Goal: Check status: Check status

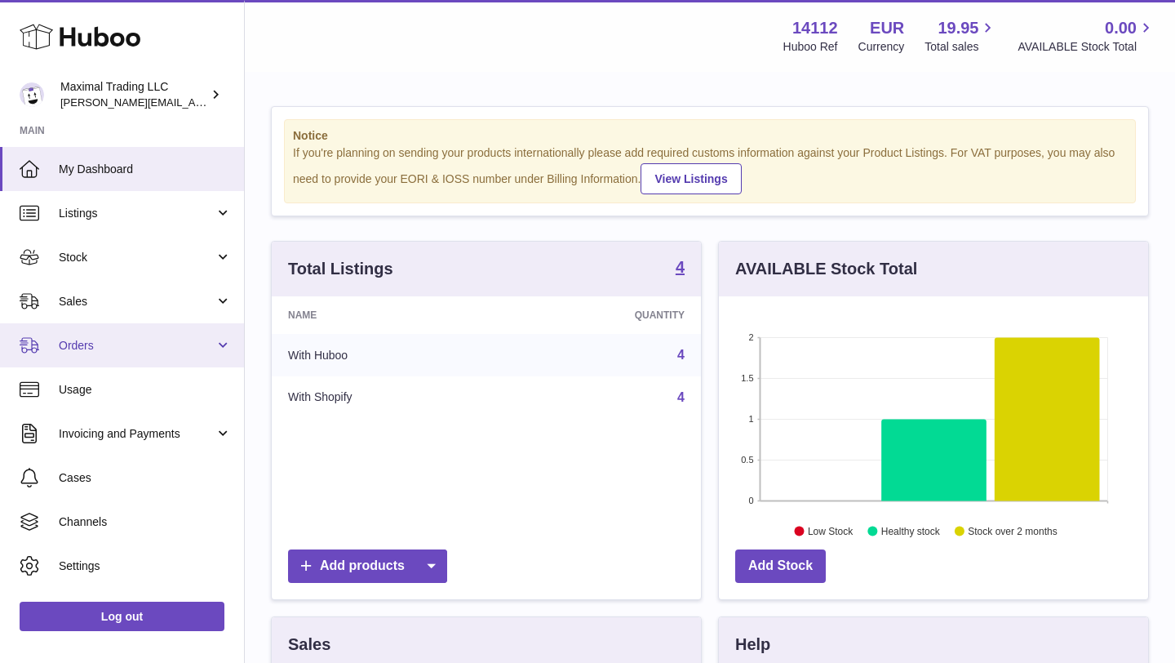
click at [110, 350] on span "Orders" at bounding box center [137, 346] width 156 height 16
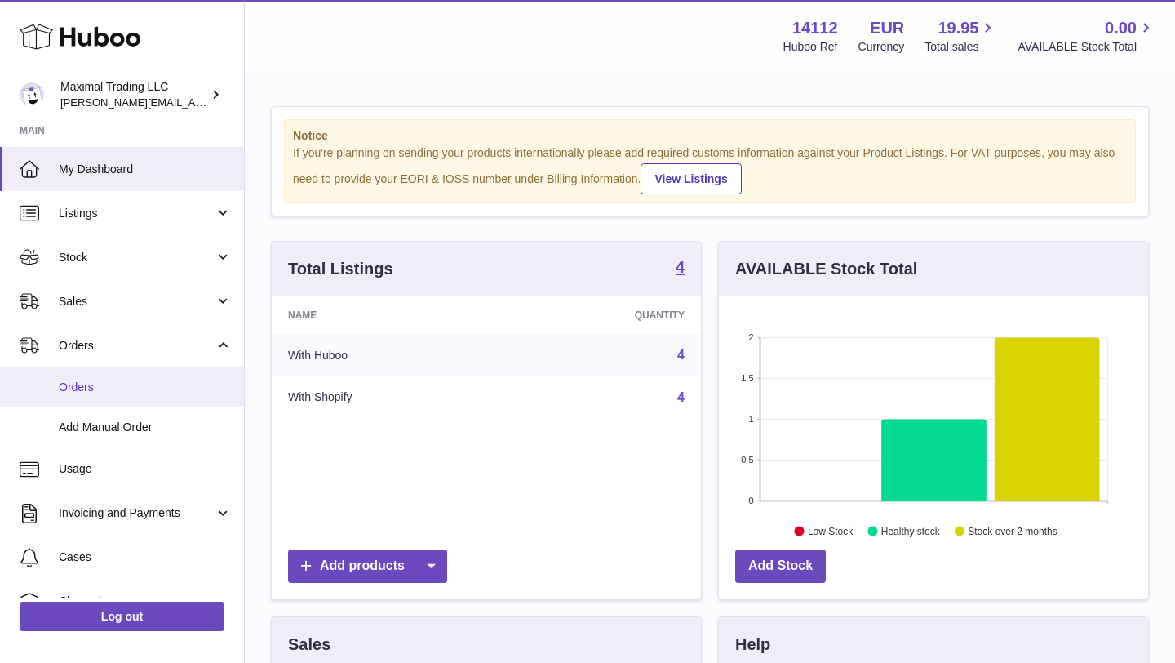
click at [108, 380] on span "Orders" at bounding box center [145, 387] width 173 height 16
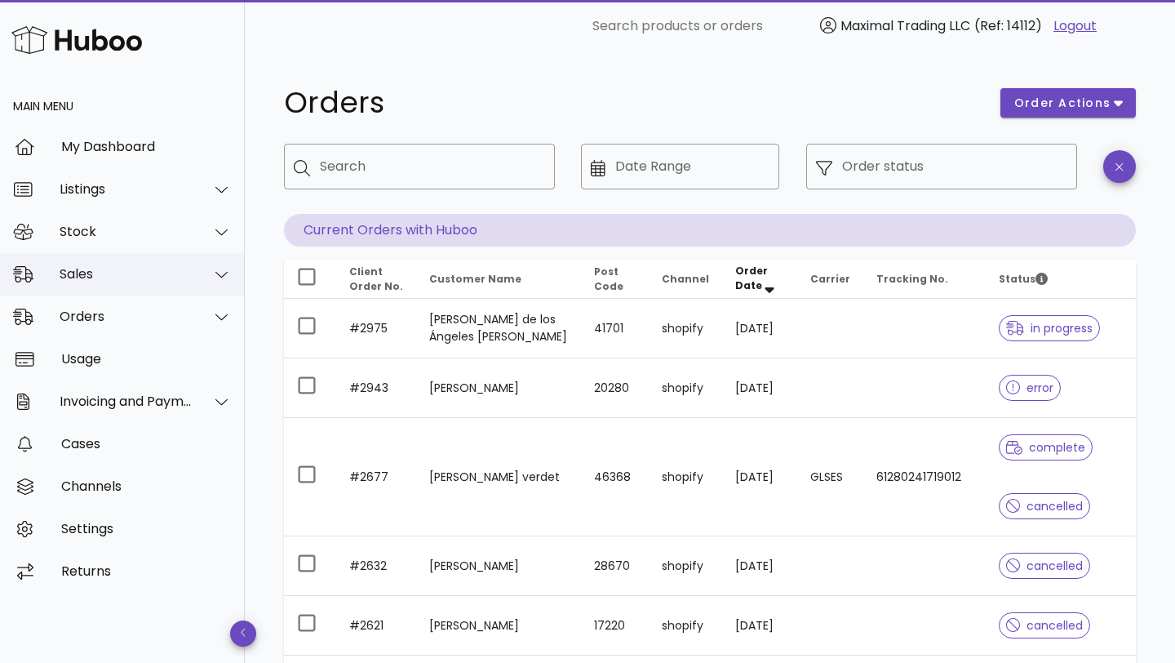
click at [91, 272] on div "Sales" at bounding box center [126, 274] width 133 height 16
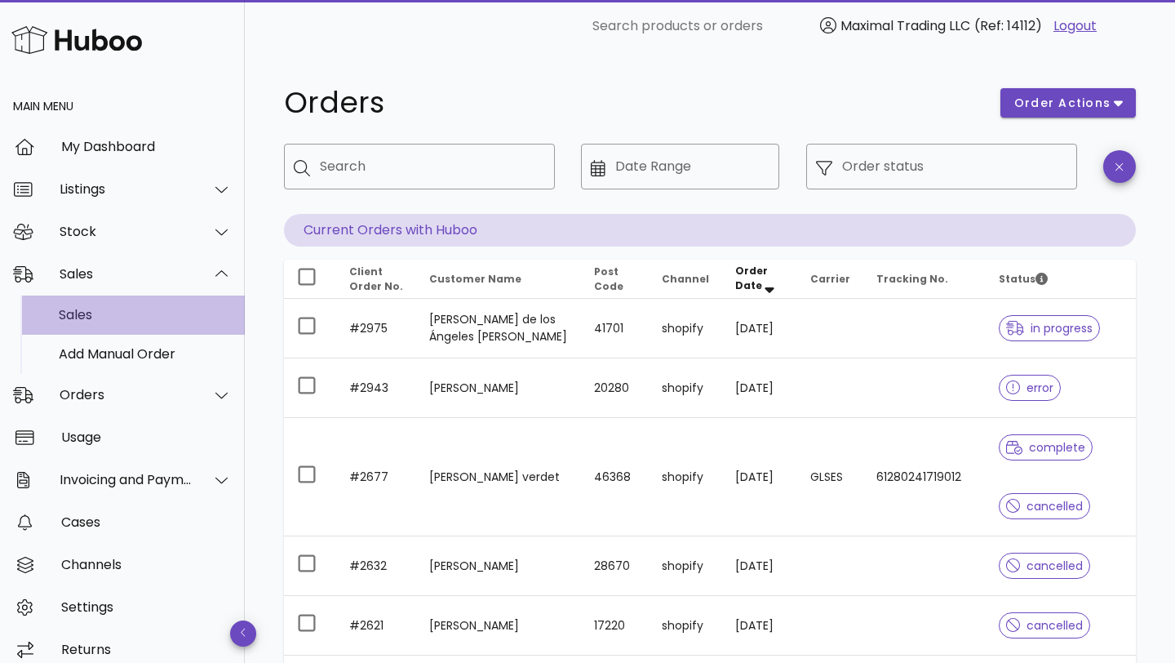
click at [95, 320] on div "Sales" at bounding box center [145, 315] width 173 height 16
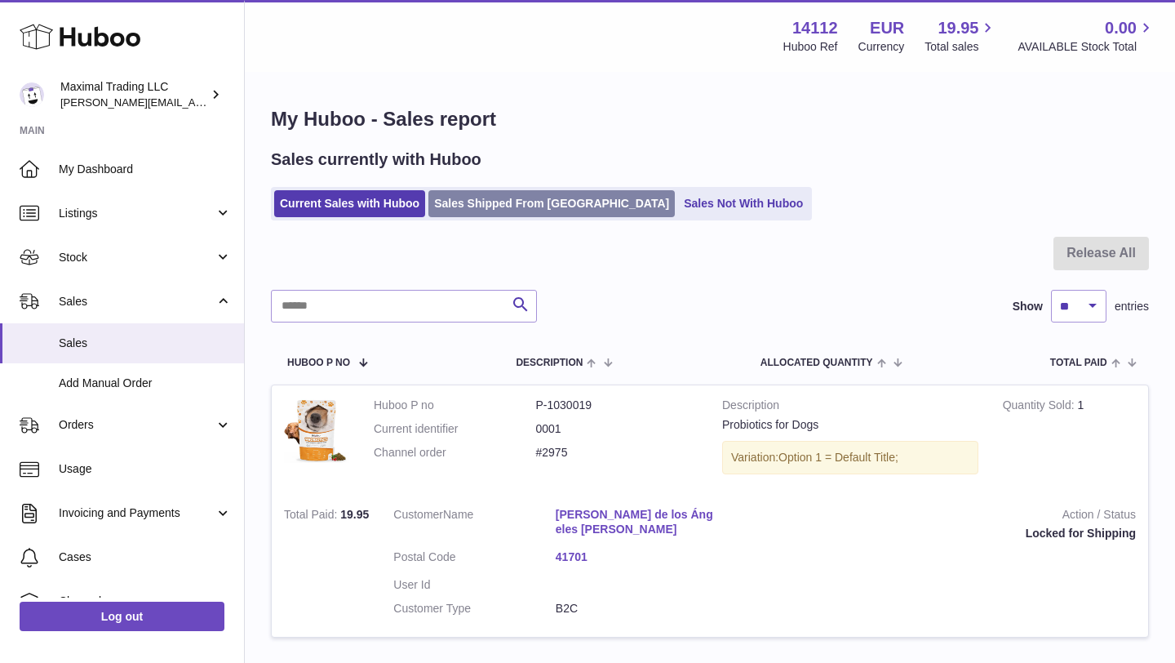
click at [477, 198] on link "Sales Shipped From [GEOGRAPHIC_DATA]" at bounding box center [551, 203] width 246 height 27
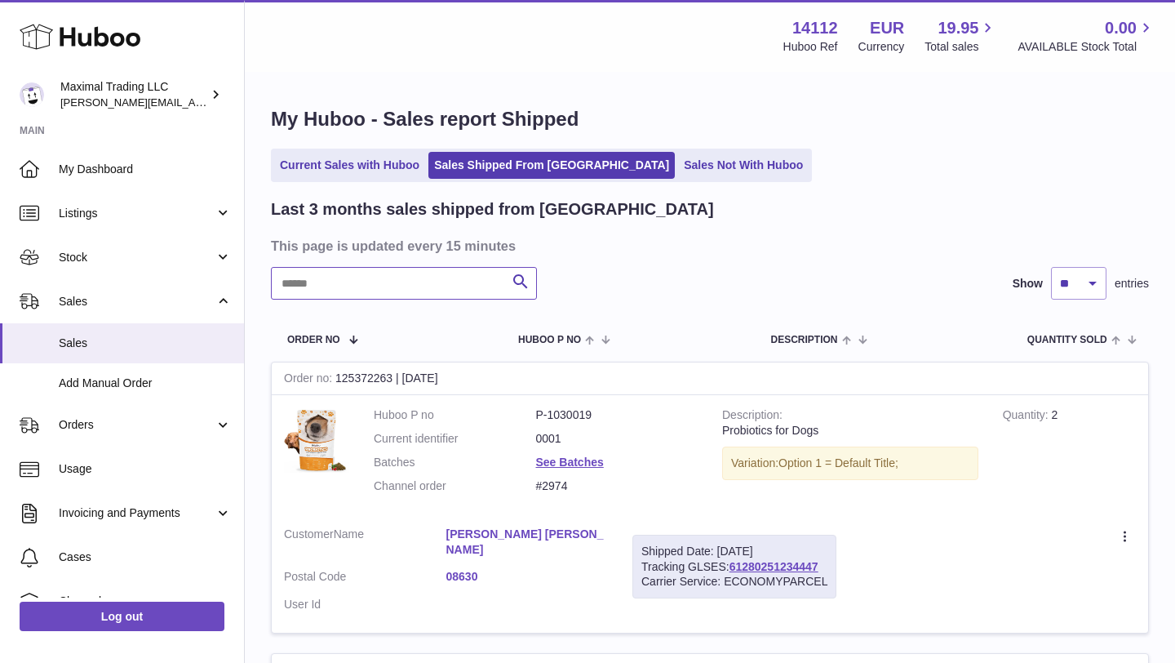
click at [409, 280] on input "text" at bounding box center [404, 283] width 266 height 33
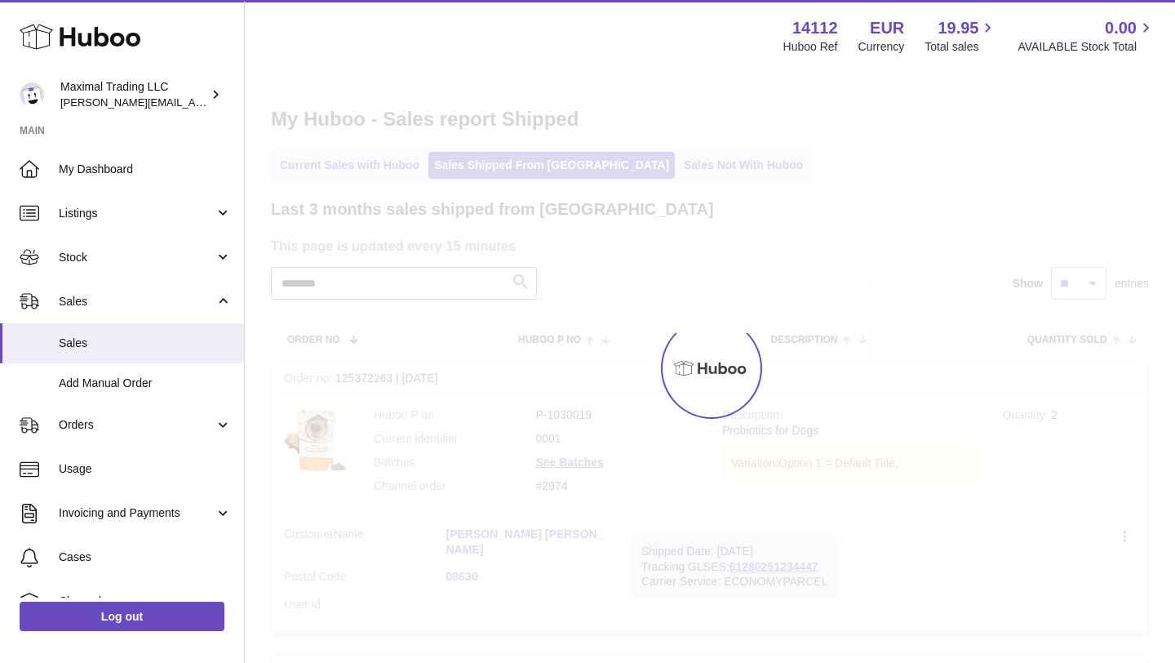
type input "*******"
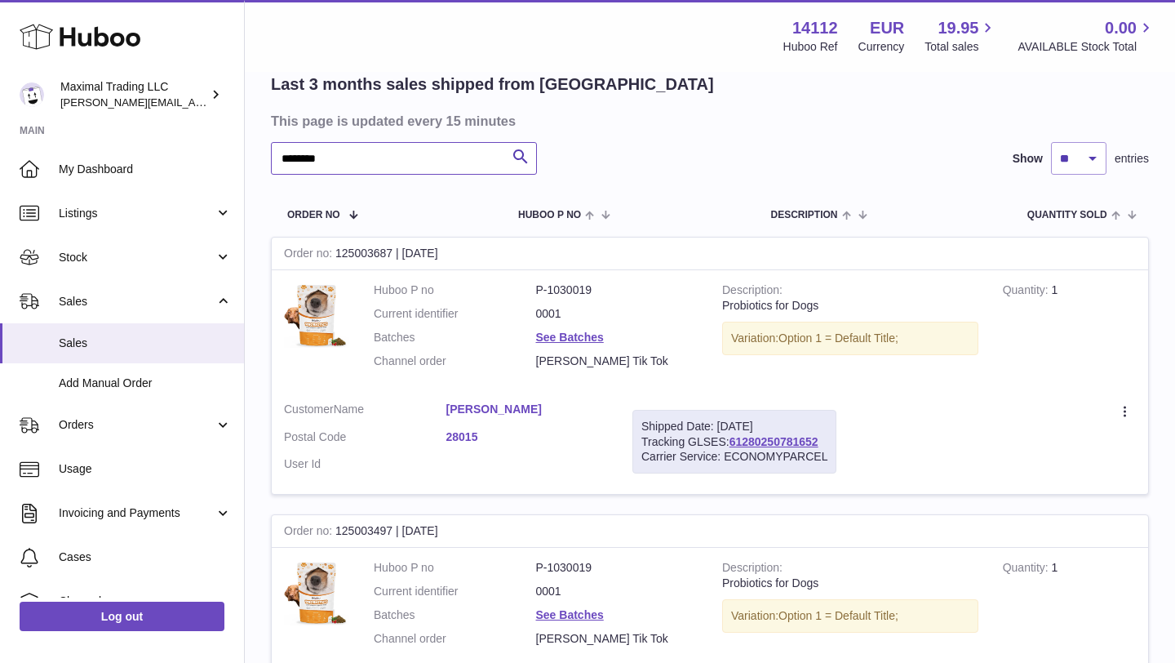
scroll to position [195, 0]
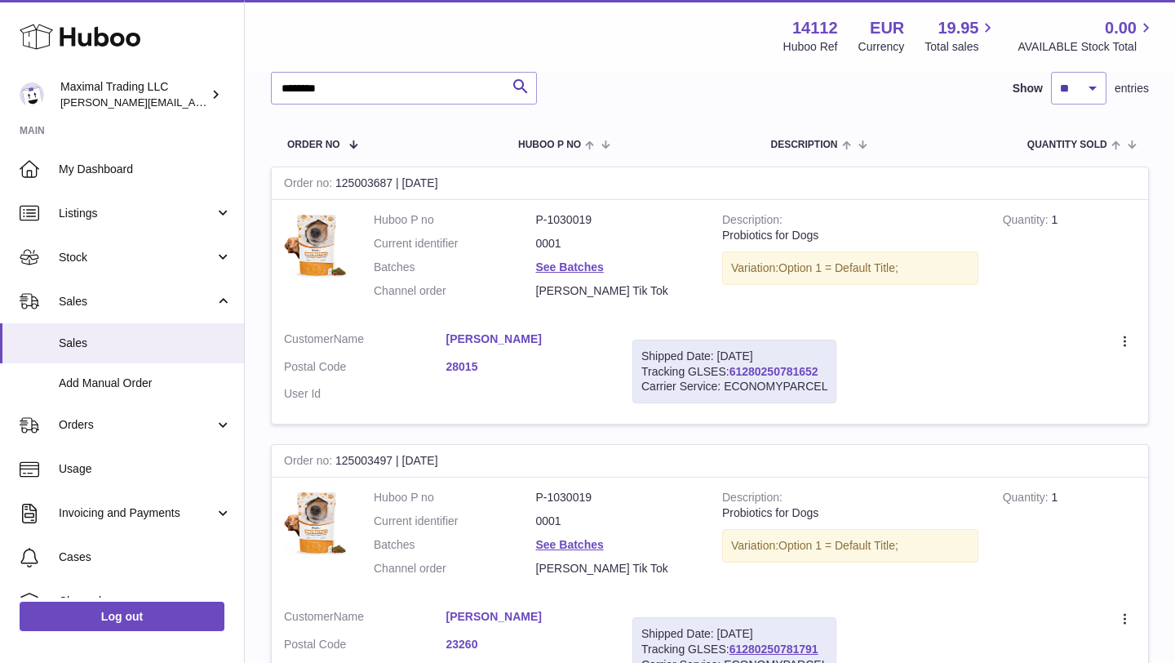
click at [771, 370] on link "61280250781652" at bounding box center [773, 371] width 89 height 13
click at [750, 369] on link "61280250781652" at bounding box center [773, 371] width 89 height 13
drag, startPoint x: 731, startPoint y: 370, endPoint x: 818, endPoint y: 370, distance: 87.3
click at [819, 370] on div "Shipped Date: 22nd Sep 2025 Tracking GLSES: 61280250781652 Carrier Service: ECO…" at bounding box center [734, 371] width 204 height 64
copy link "61280250781652"
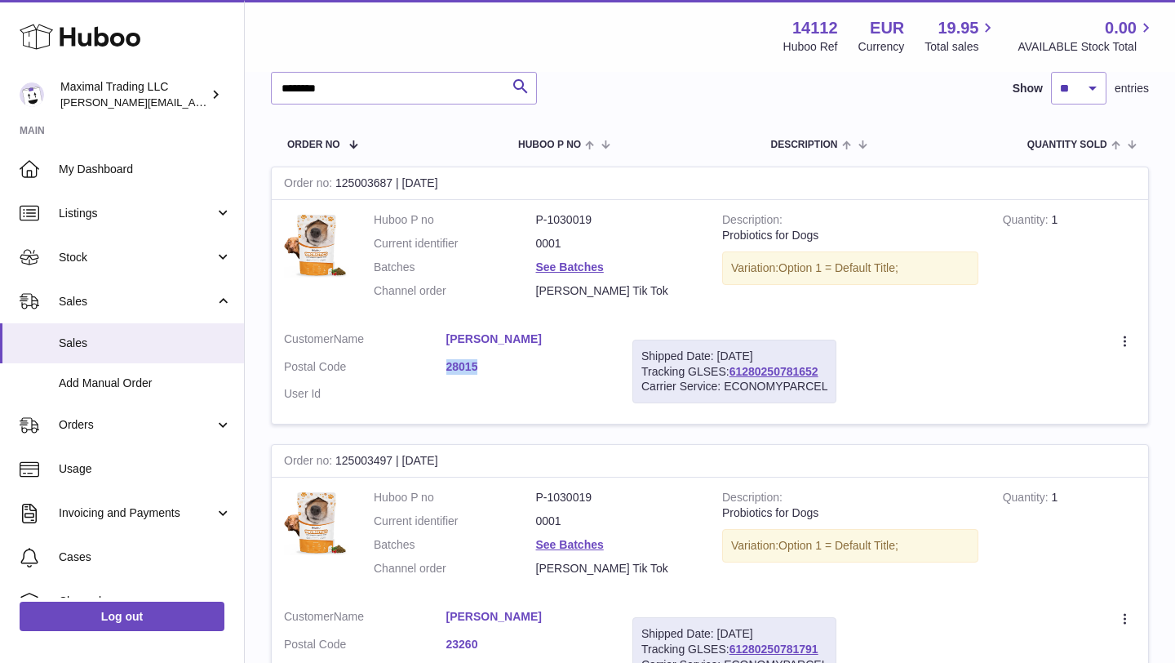
drag, startPoint x: 442, startPoint y: 365, endPoint x: 479, endPoint y: 364, distance: 36.7
click at [479, 364] on dl "Customer Name Andrea Porras Escudero Postal Code 28015 User Id" at bounding box center [446, 370] width 324 height 79
copy dl "28015"
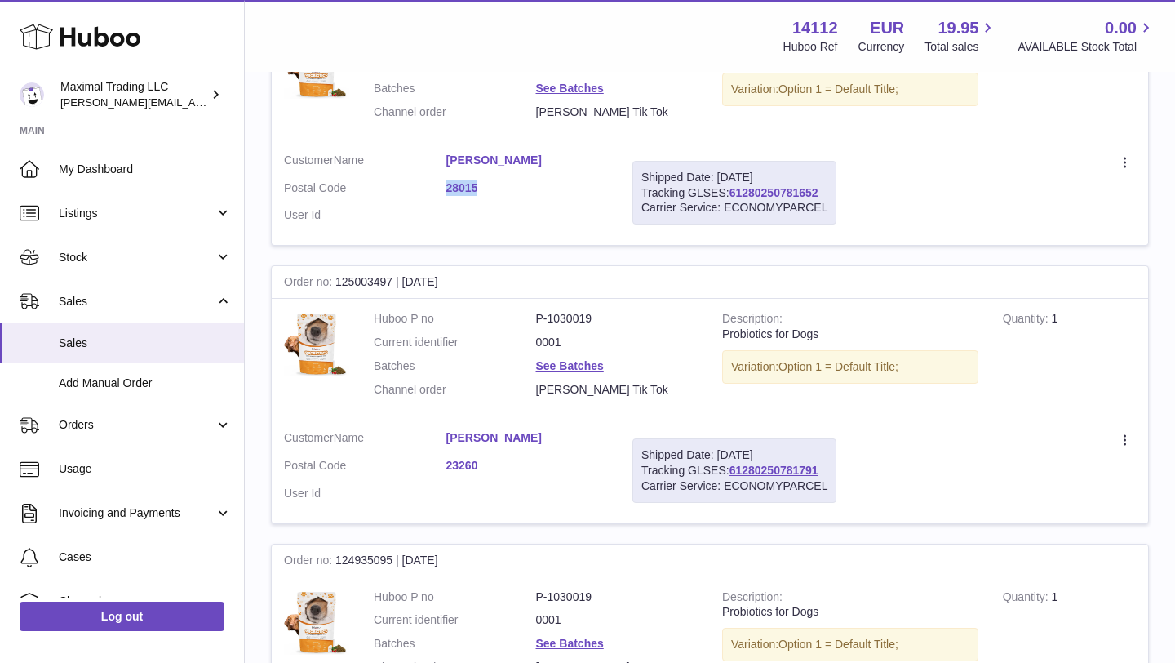
scroll to position [379, 0]
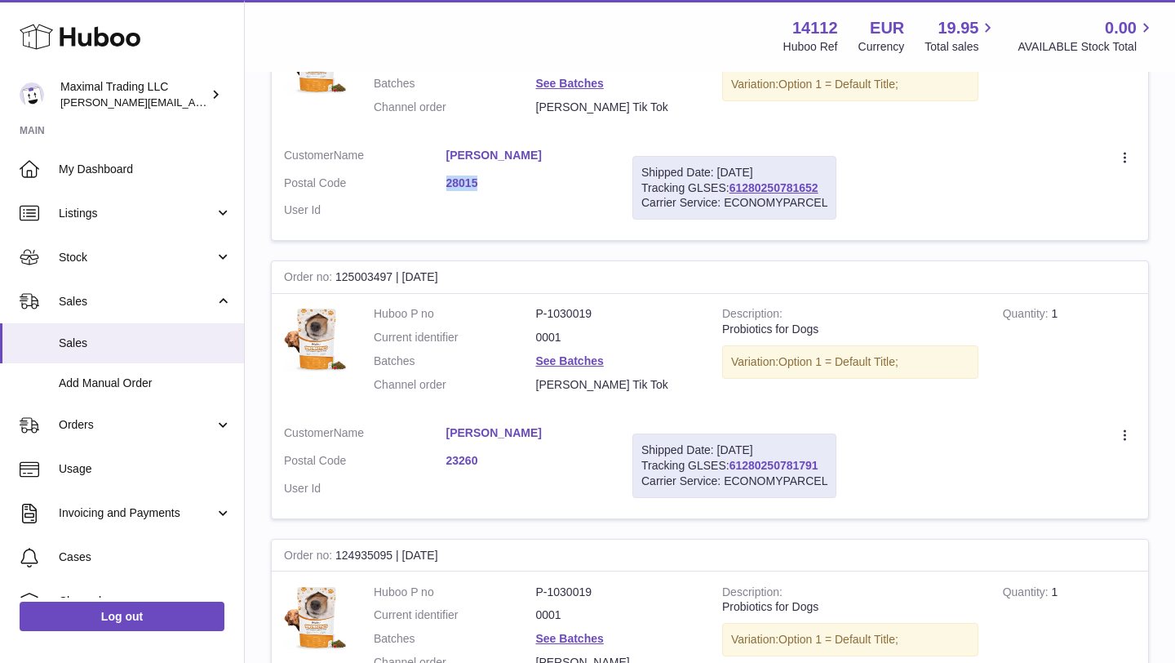
click at [783, 467] on link "61280250781791" at bounding box center [773, 465] width 89 height 13
drag, startPoint x: 826, startPoint y: 188, endPoint x: 731, endPoint y: 191, distance: 94.7
click at [731, 191] on div "Shipped Date: 22nd Sep 2025 Tracking GLSES: 61280250781652 Carrier Service: ECO…" at bounding box center [734, 188] width 204 height 64
copy link "61280250781652"
